Goal: Task Accomplishment & Management: Manage account settings

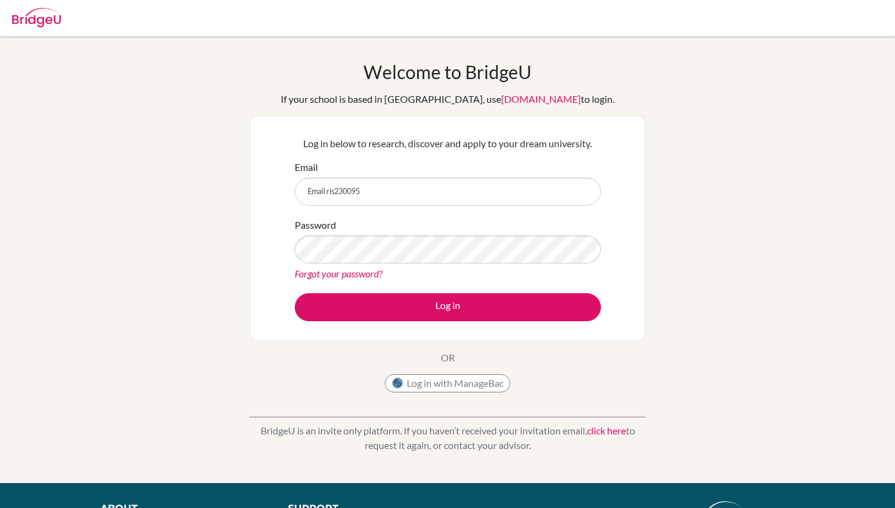
click at [348, 195] on input "Email ris230095" at bounding box center [448, 192] width 306 height 28
click at [348, 195] on input "Ema" at bounding box center [448, 192] width 306 height 28
type input "Em"
click at [348, 195] on input "Em" at bounding box center [448, 192] width 306 height 28
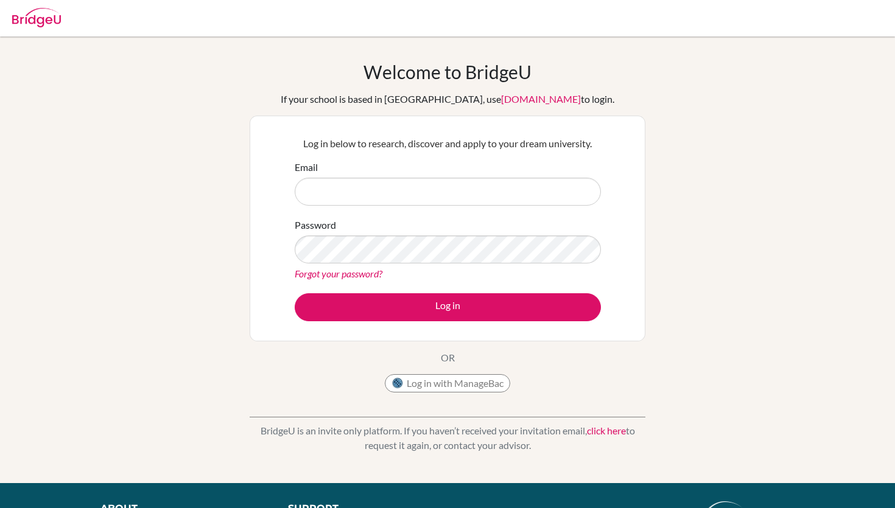
click at [348, 195] on input "Email" at bounding box center [448, 192] width 306 height 28
paste input "ris230095@risstudents.com"
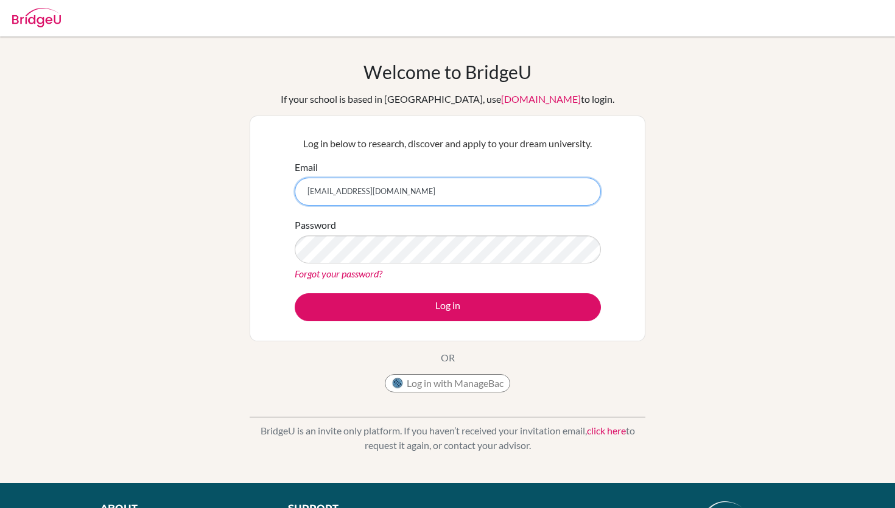
type input "ris230095@risstudents.com"
click at [355, 269] on link "Forgot your password?" at bounding box center [339, 274] width 88 height 12
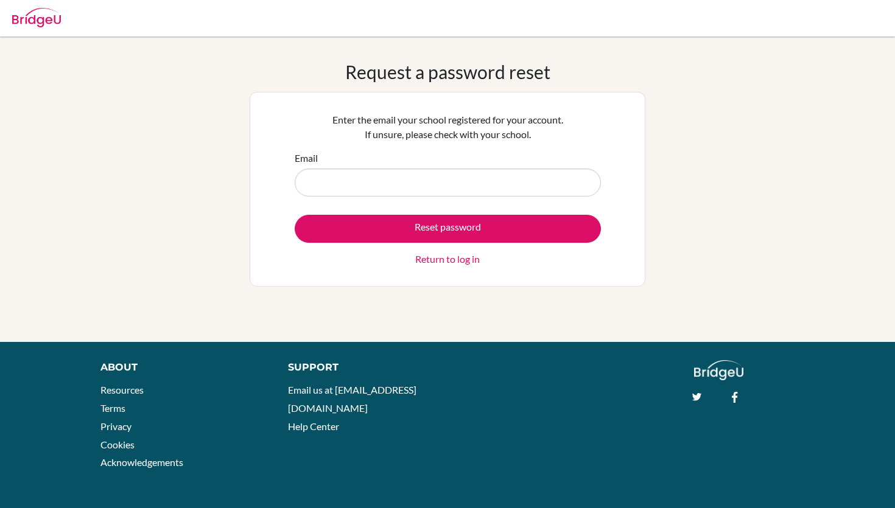
click at [434, 261] on link "Return to log in" at bounding box center [447, 259] width 65 height 15
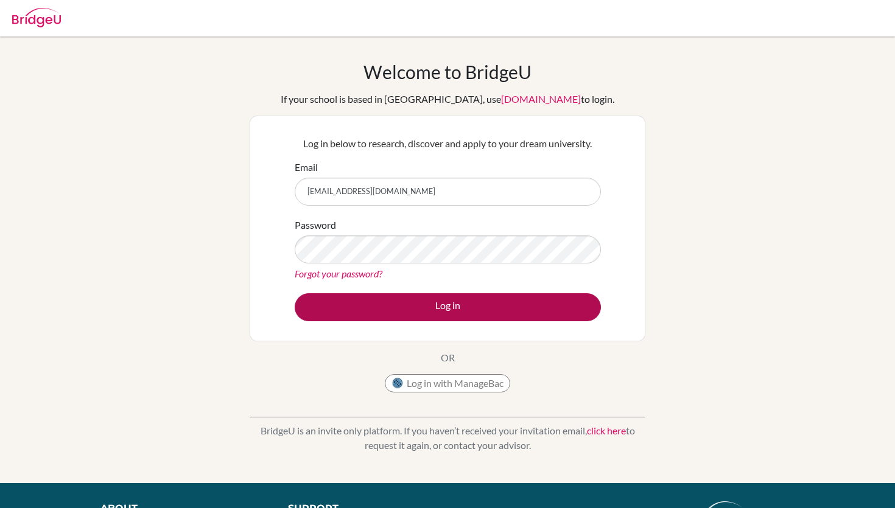
type input "ris230095@risstudents.com"
click at [404, 304] on button "Log in" at bounding box center [448, 307] width 306 height 28
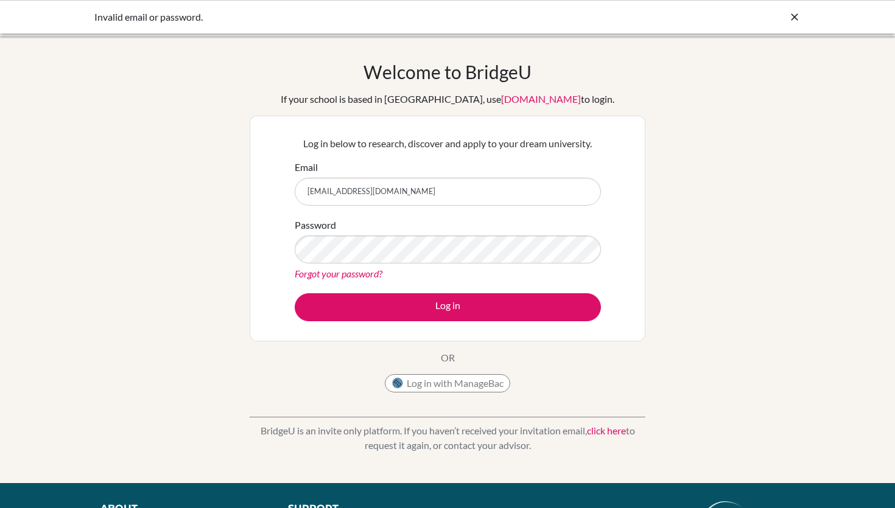
click at [329, 278] on link "Forgot your password?" at bounding box center [339, 274] width 88 height 12
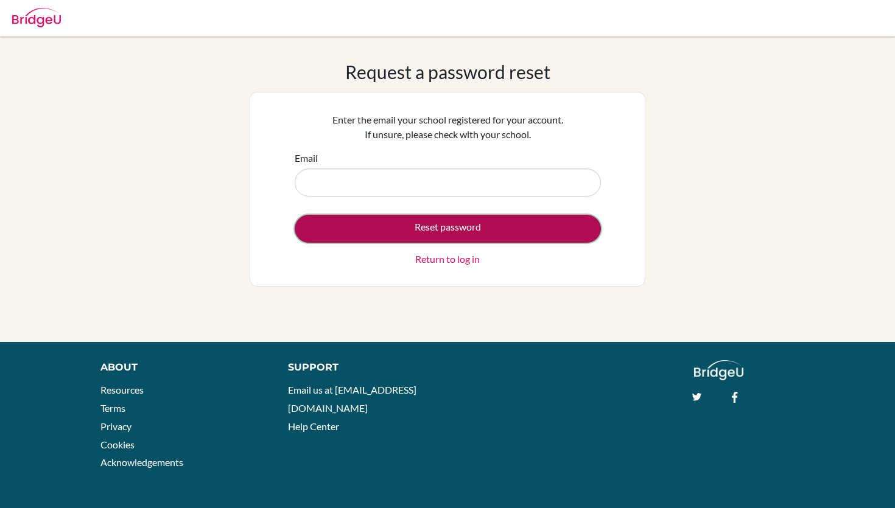
click at [463, 237] on button "Reset password" at bounding box center [448, 229] width 306 height 28
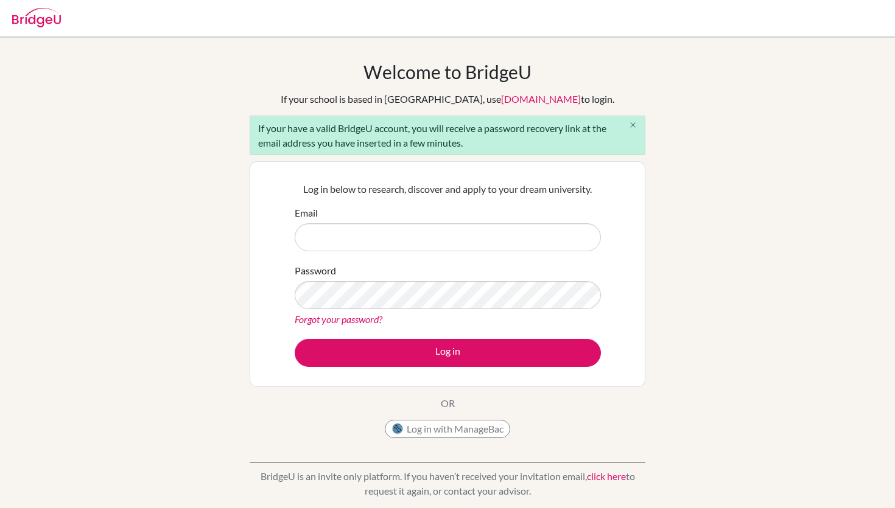
click at [631, 132] on button "close" at bounding box center [632, 125] width 24 height 18
